Goal: Find specific page/section: Find specific page/section

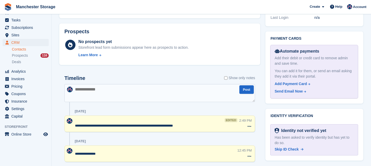
scroll to position [247, 0]
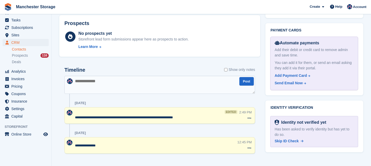
click at [76, 81] on textarea at bounding box center [159, 85] width 191 height 18
type textarea "**********"
click at [246, 83] on button "Post" at bounding box center [247, 81] width 14 height 9
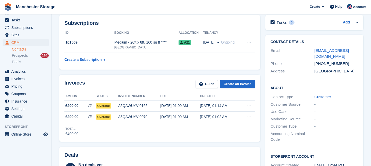
scroll to position [84, 0]
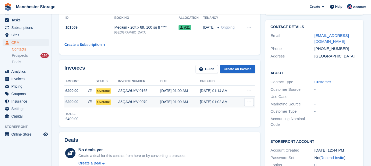
click at [106, 103] on span "Overdue" at bounding box center [104, 102] width 16 height 5
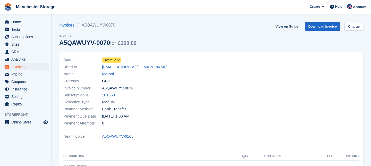
click at [120, 60] on icon at bounding box center [118, 60] width 3 height 3
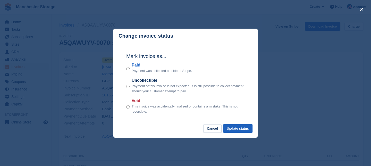
click at [234, 127] on button "Update status" at bounding box center [237, 128] width 29 height 9
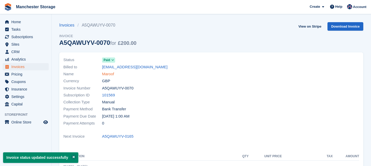
click at [112, 73] on link "Maroof" at bounding box center [108, 74] width 12 height 6
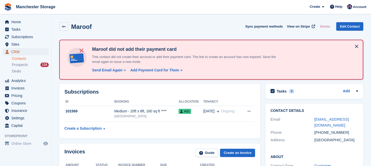
click at [16, 51] on span "CRM" at bounding box center [26, 51] width 31 height 7
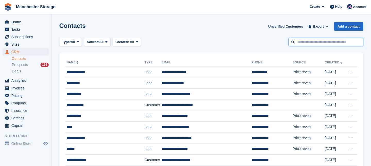
click at [299, 42] on input "text" at bounding box center [326, 42] width 75 height 9
type input "***"
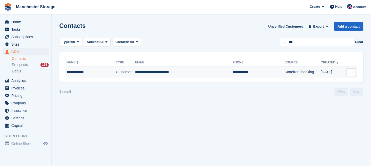
click at [153, 73] on td "**********" at bounding box center [184, 72] width 98 height 11
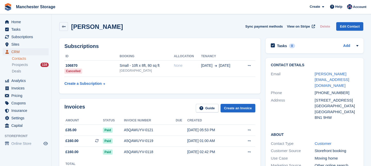
click at [22, 53] on span "CRM" at bounding box center [26, 51] width 31 height 7
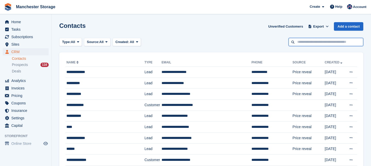
click at [305, 42] on input "text" at bounding box center [326, 42] width 75 height 9
type input "****"
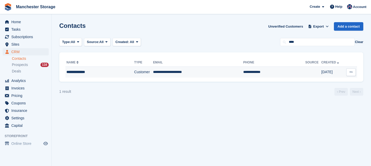
click at [174, 70] on td "**********" at bounding box center [198, 72] width 90 height 11
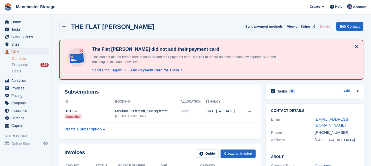
click at [27, 52] on span "CRM" at bounding box center [26, 51] width 31 height 7
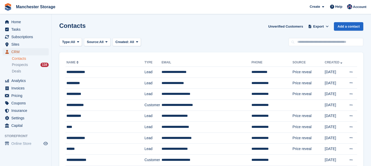
click at [22, 51] on span "CRM" at bounding box center [26, 51] width 31 height 7
click at [303, 41] on input "text" at bounding box center [326, 42] width 75 height 9
type input "******"
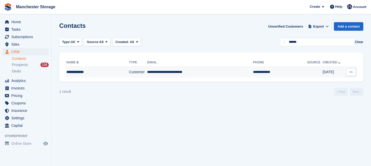
click at [159, 70] on td "**********" at bounding box center [200, 72] width 106 height 11
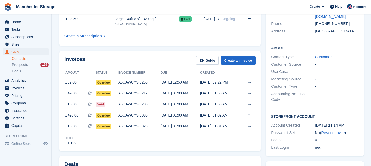
scroll to position [110, 0]
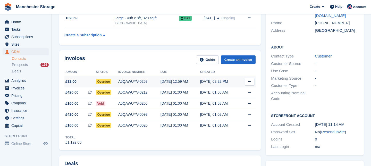
click at [251, 81] on icon at bounding box center [249, 81] width 3 height 3
click at [232, 90] on p "Download PDF" at bounding box center [229, 91] width 45 height 7
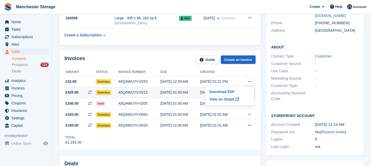
click at [195, 91] on div "[DATE] 01:00 AM" at bounding box center [181, 92] width 40 height 5
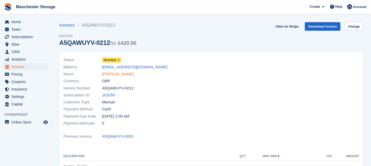
click at [120, 74] on link "[PERSON_NAME]" at bounding box center [118, 74] width 32 height 6
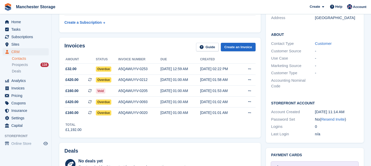
scroll to position [127, 0]
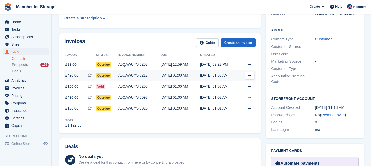
click at [249, 78] on button at bounding box center [250, 76] width 10 height 8
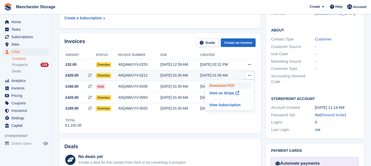
click at [232, 85] on p "Download PDF" at bounding box center [229, 85] width 45 height 7
click at [191, 97] on div "[DATE] 01:00 AM" at bounding box center [181, 97] width 40 height 5
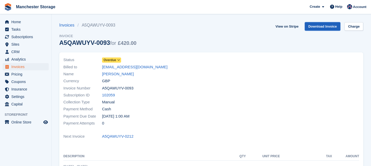
click at [315, 26] on link "Download Invoice" at bounding box center [323, 26] width 36 height 9
click at [123, 76] on link "[PERSON_NAME]" at bounding box center [118, 74] width 32 height 6
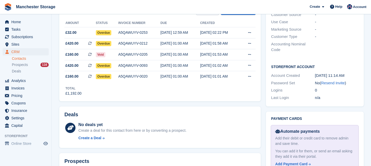
scroll to position [168, 0]
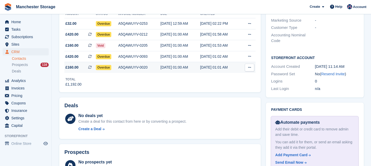
click at [250, 68] on icon at bounding box center [249, 67] width 3 height 3
click at [229, 77] on p "Download PDF" at bounding box center [229, 77] width 45 height 7
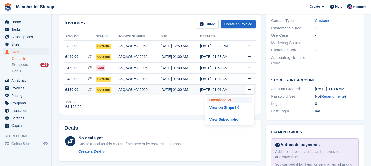
scroll to position [145, 0]
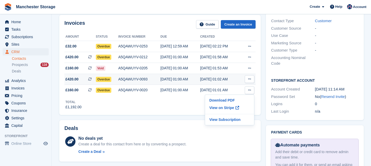
click at [233, 78] on div "[DATE] 01:02 AM" at bounding box center [220, 79] width 40 height 5
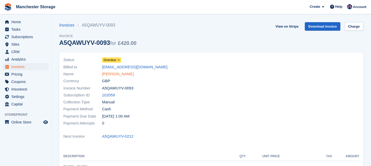
click at [115, 74] on link "[PERSON_NAME]" at bounding box center [118, 74] width 32 height 6
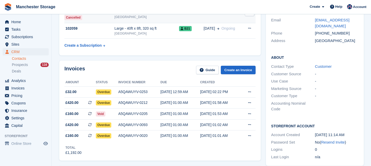
scroll to position [102, 0]
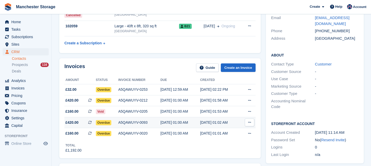
click at [249, 122] on icon at bounding box center [249, 122] width 3 height 3
click at [228, 132] on p "Download PDF" at bounding box center [229, 132] width 45 height 7
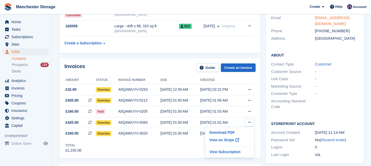
click at [340, 19] on link "[EMAIL_ADDRESS][DOMAIN_NAME]" at bounding box center [332, 20] width 35 height 10
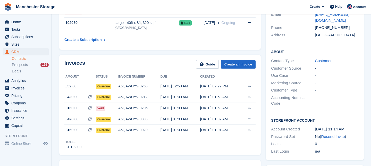
scroll to position [105, 0]
